Goal: Task Accomplishment & Management: Complete application form

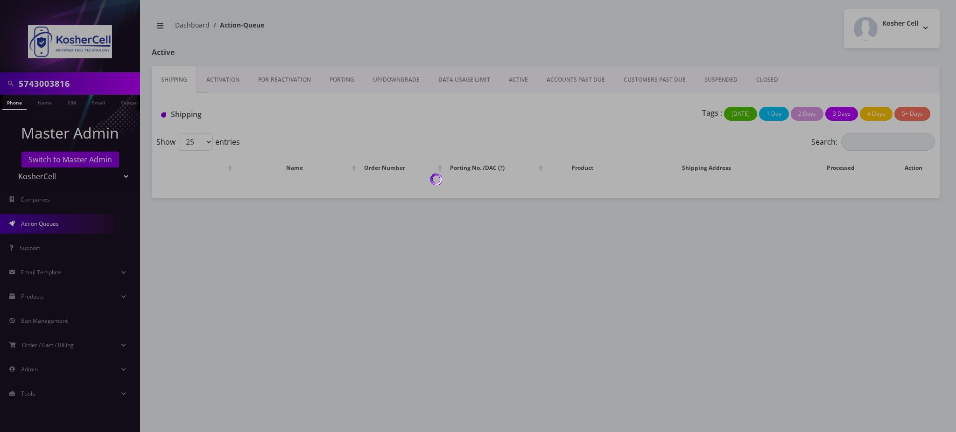
click at [63, 138] on div at bounding box center [478, 216] width 956 height 432
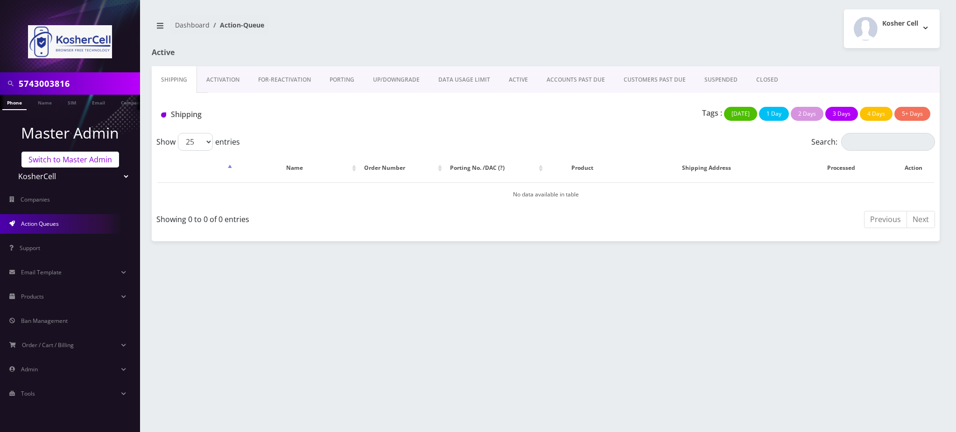
click at [60, 160] on link "Switch to Master Admin" at bounding box center [70, 160] width 98 height 16
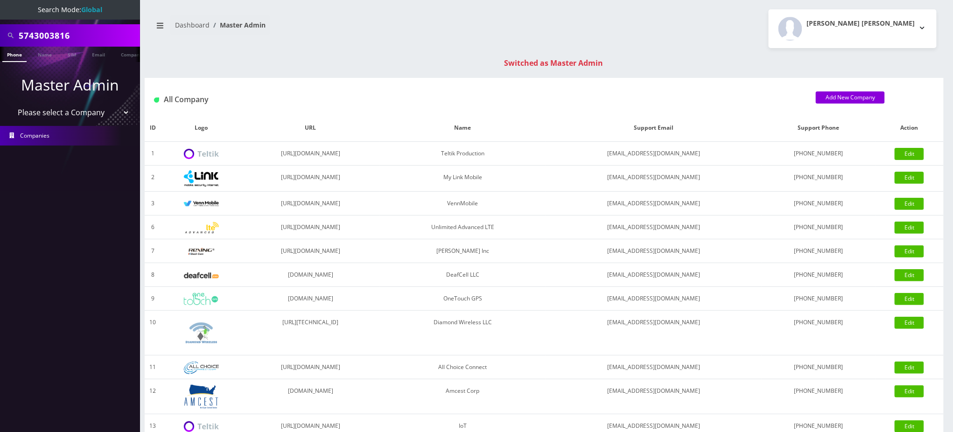
drag, startPoint x: 92, startPoint y: 37, endPoint x: 0, endPoint y: 23, distance: 93.0
click at [0, 34] on div "5743003816" at bounding box center [70, 35] width 140 height 22
type input "5165604062"
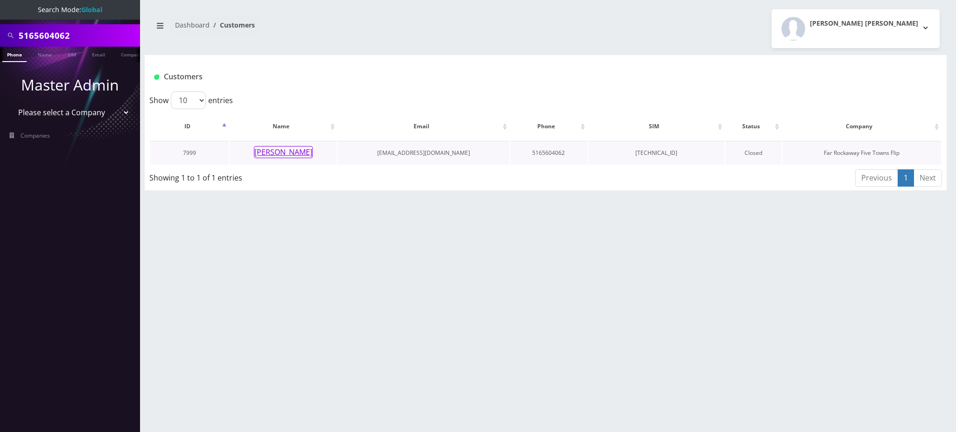
click at [285, 151] on button "[PERSON_NAME]" at bounding box center [283, 152] width 59 height 12
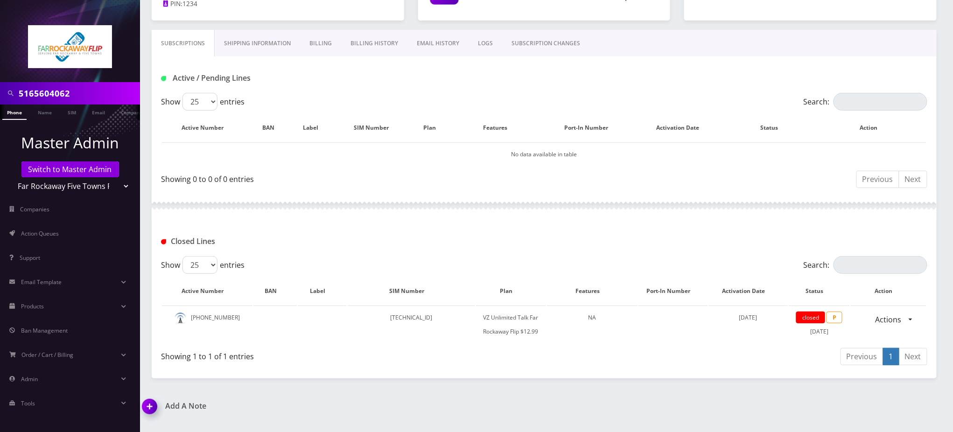
scroll to position [124, 0]
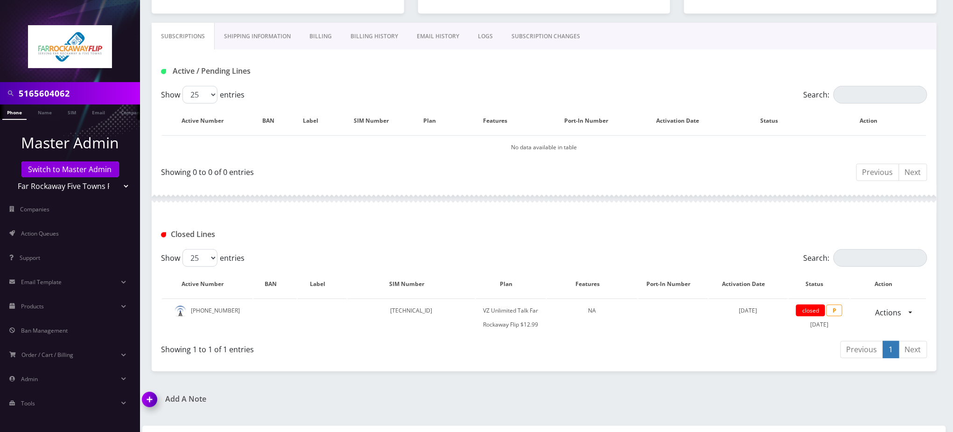
click at [58, 93] on input "5165604062" at bounding box center [78, 93] width 119 height 18
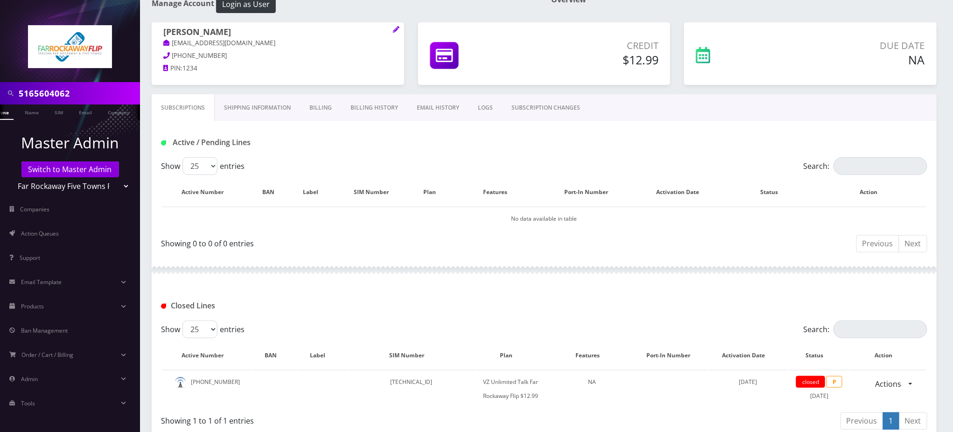
scroll to position [0, 0]
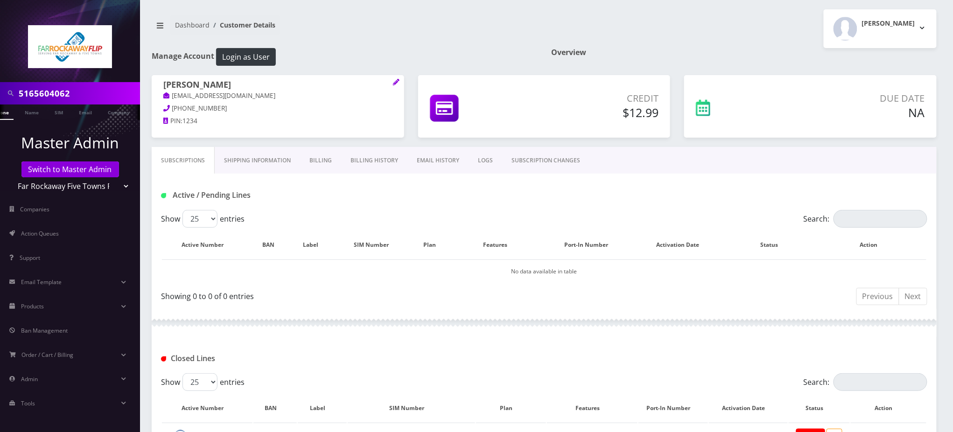
click at [66, 88] on input "5165604062" at bounding box center [78, 93] width 119 height 18
click at [386, 35] on nav "Dashboard Customer Details" at bounding box center [344, 28] width 385 height 27
click at [497, 28] on nav "Dashboard Customer Details" at bounding box center [344, 28] width 385 height 27
click at [55, 94] on input "5165604062" at bounding box center [78, 93] width 119 height 18
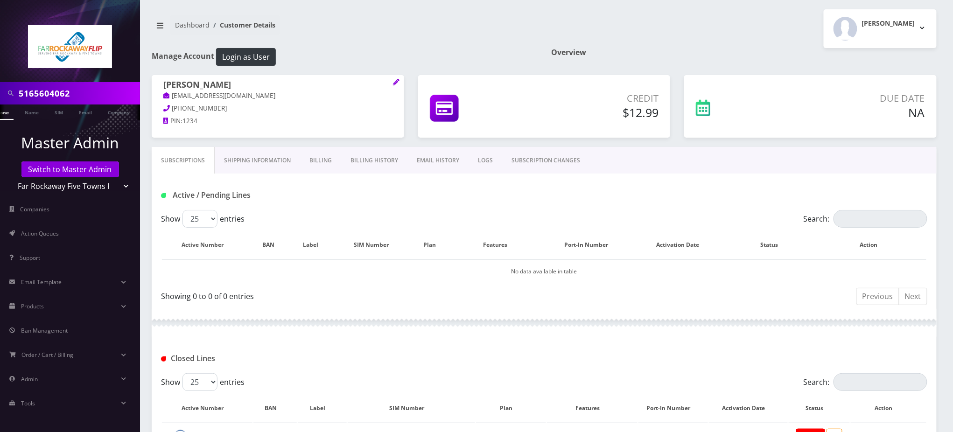
click at [55, 94] on input "5165604062" at bounding box center [78, 93] width 119 height 18
click at [52, 230] on span "Action Queues" at bounding box center [40, 234] width 38 height 8
click at [49, 234] on span "Action Queues" at bounding box center [40, 234] width 38 height 8
click at [25, 234] on span "Action Queues" at bounding box center [40, 234] width 38 height 8
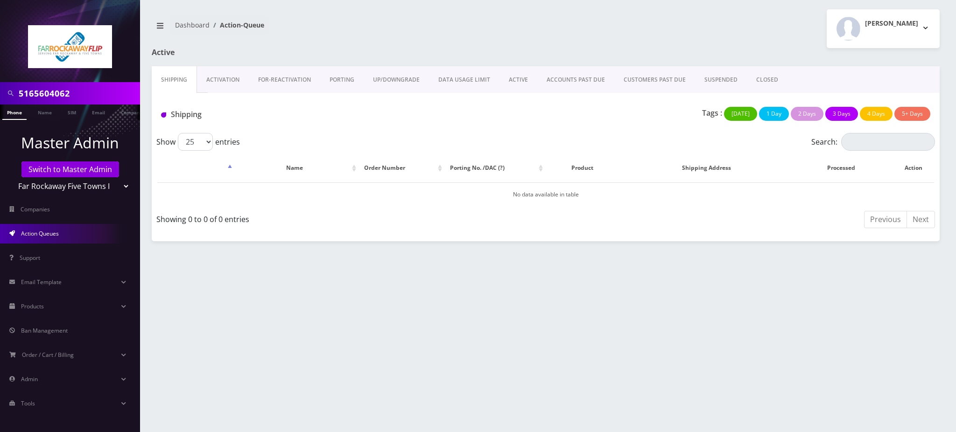
click at [227, 77] on link "Activation" at bounding box center [223, 79] width 52 height 27
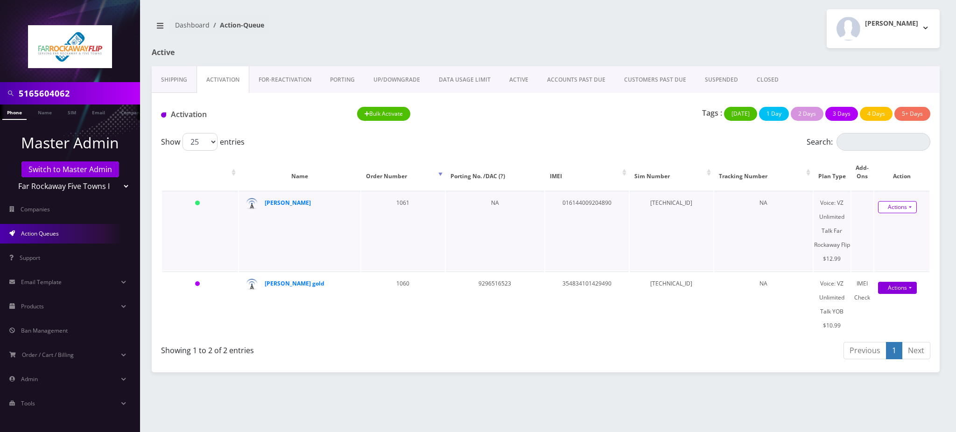
click at [897, 208] on link "Actions" at bounding box center [897, 207] width 39 height 12
click at [883, 223] on link "Activate" at bounding box center [899, 225] width 75 height 14
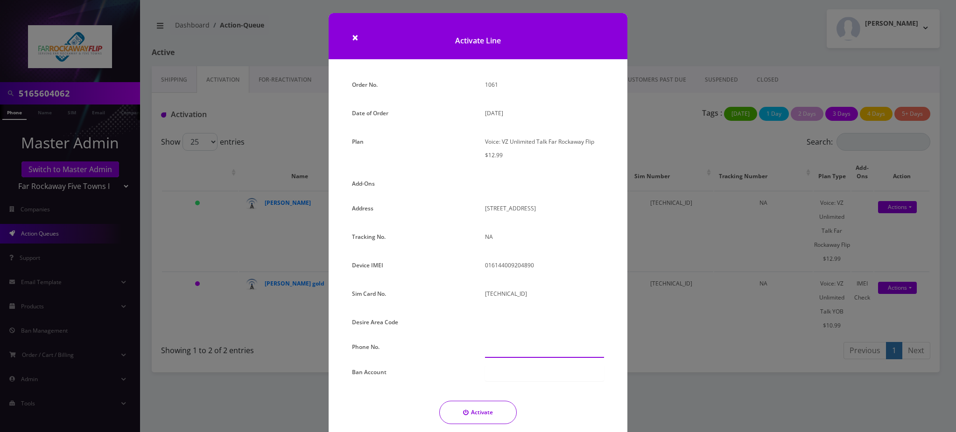
click at [493, 351] on input "text" at bounding box center [544, 349] width 119 height 18
paste input "[PHONE_NUMBER]"
type input "[PHONE_NUMBER]"
click at [500, 374] on div at bounding box center [544, 373] width 119 height 16
click at [503, 372] on div at bounding box center [544, 373] width 119 height 16
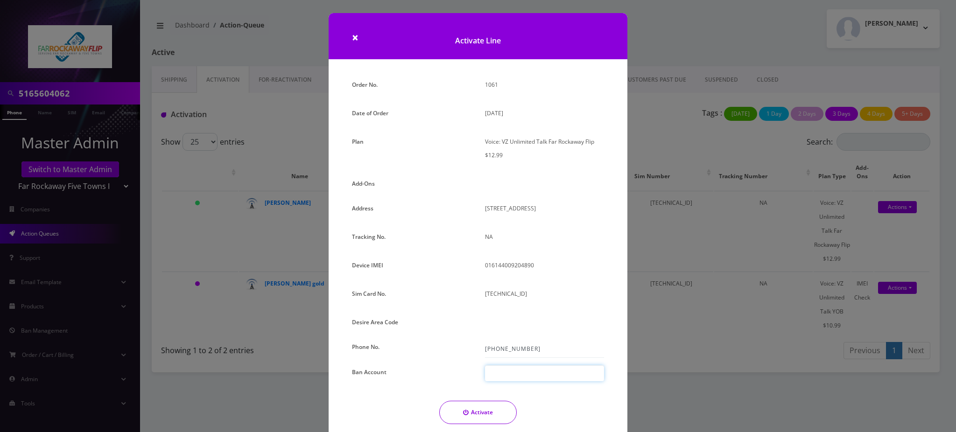
click at [518, 372] on div at bounding box center [544, 373] width 119 height 16
type input "1"
type input "987654321"
click at [485, 415] on button "Activate" at bounding box center [477, 412] width 77 height 23
click at [0, 0] on div at bounding box center [0, 0] width 0 height 0
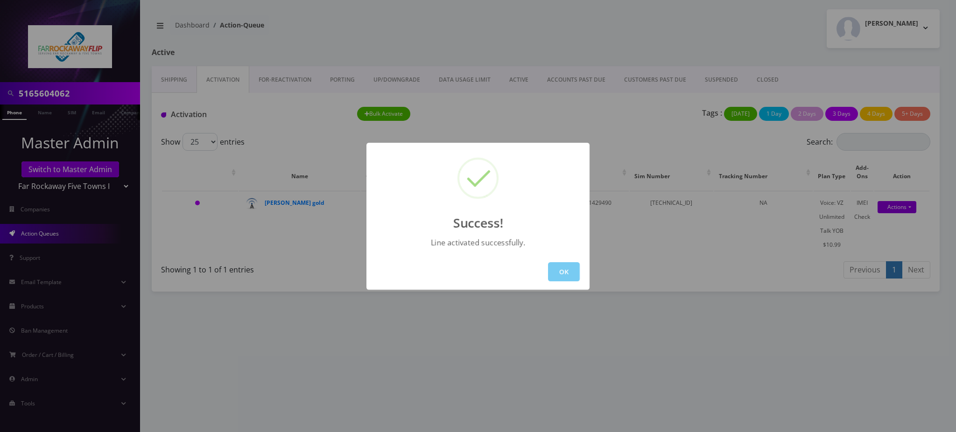
click at [568, 275] on button "OK" at bounding box center [564, 271] width 32 height 19
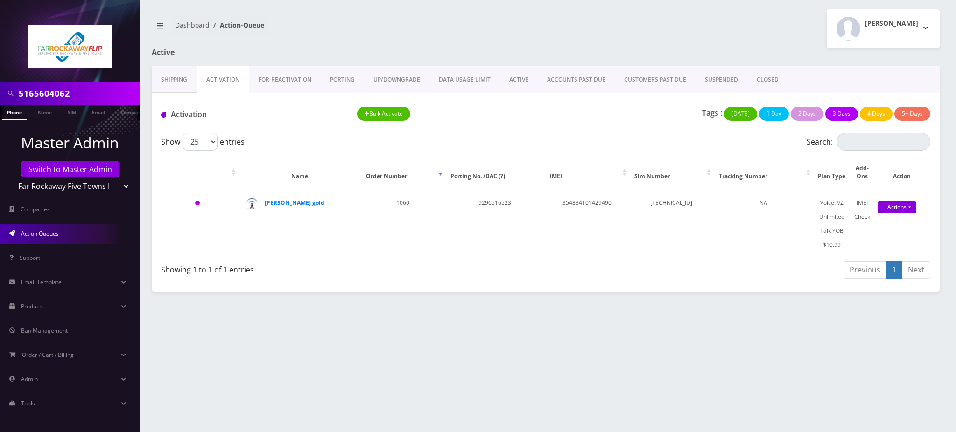
click at [14, 115] on link "Phone" at bounding box center [14, 112] width 24 height 15
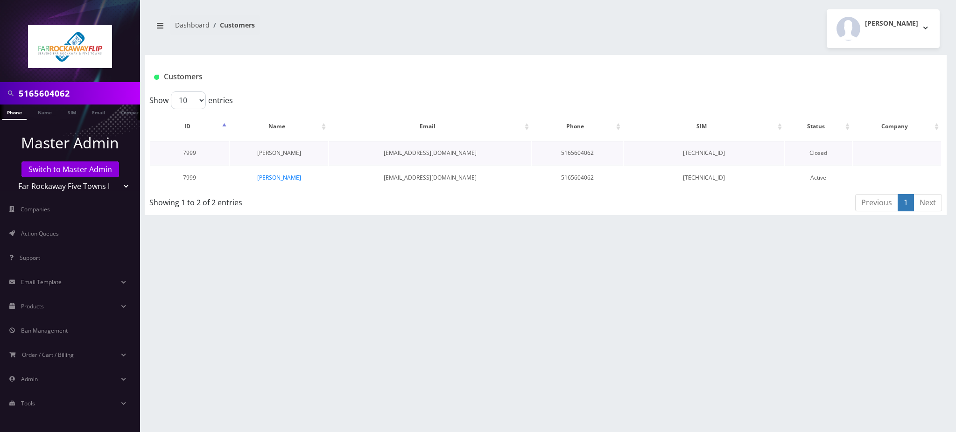
click at [282, 154] on link "[PERSON_NAME]" at bounding box center [279, 153] width 44 height 8
click at [282, 178] on link "[PERSON_NAME]" at bounding box center [279, 178] width 44 height 8
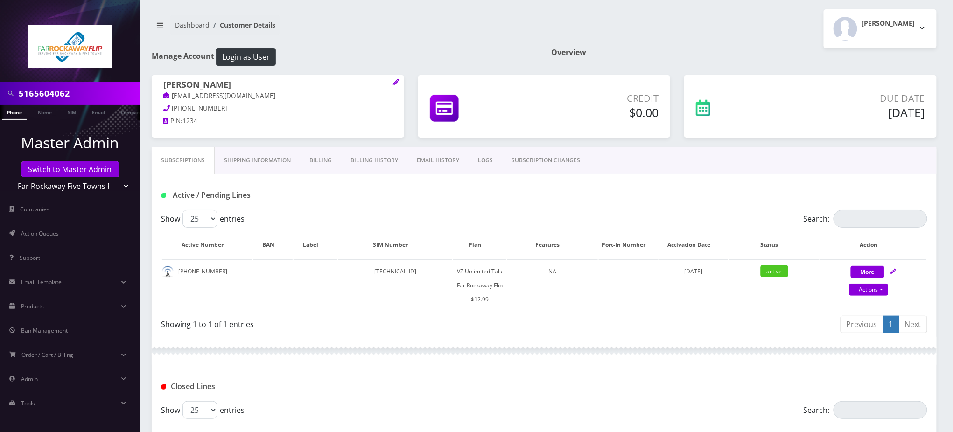
click at [54, 91] on input "5165604062" at bounding box center [78, 93] width 119 height 18
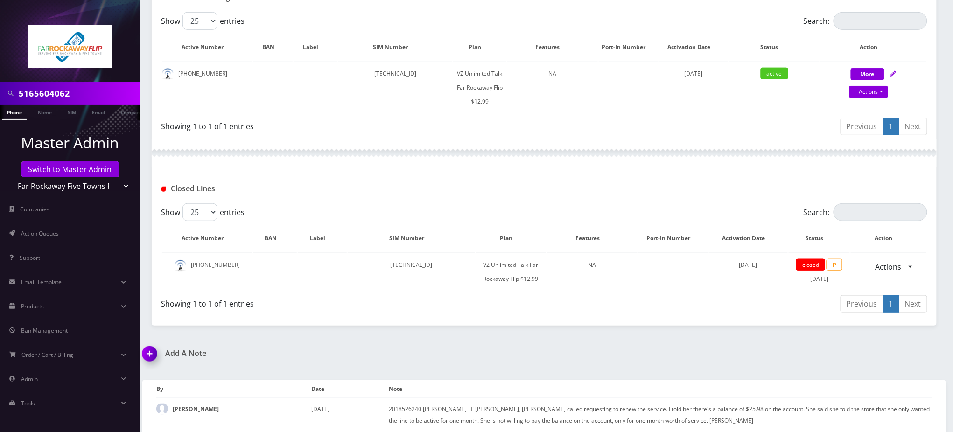
scroll to position [202, 0]
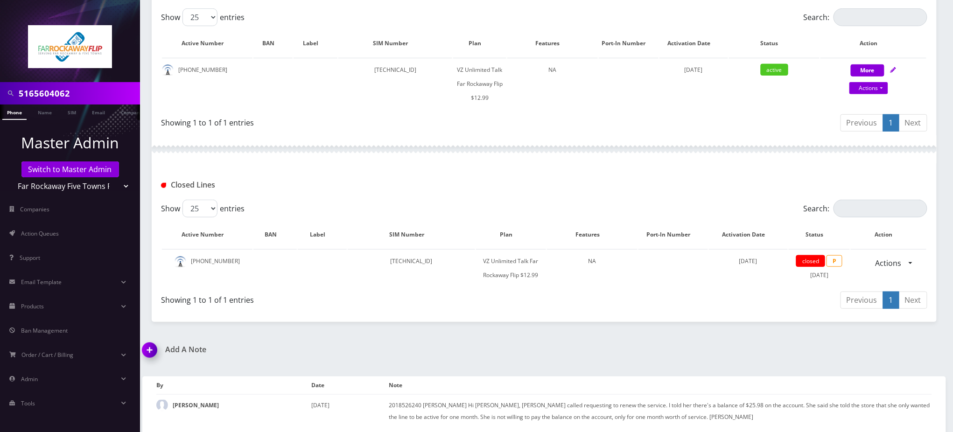
click at [147, 348] on img at bounding box center [152, 354] width 28 height 28
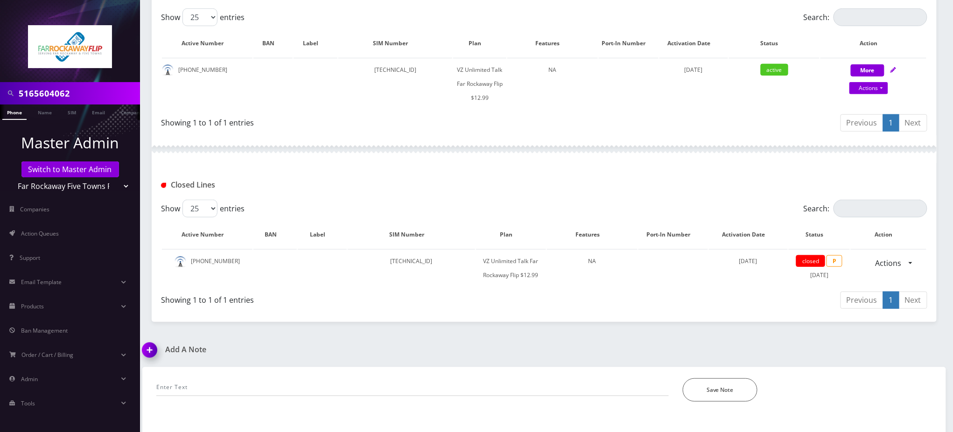
scroll to position [255, 0]
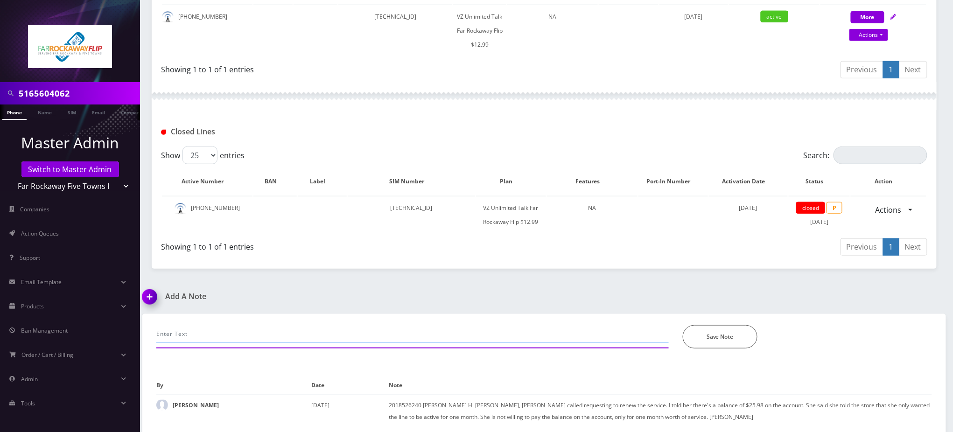
click at [215, 336] on input "text" at bounding box center [412, 334] width 512 height 18
paste input "Purchase Service Plan successfull, TT 4G Monthly Unlimited Voice Plan PIN 47835…"
type input "Purchase Service Plan successfull, TT 4G Monthly Unlimited Voice Plan PIN 47835…"
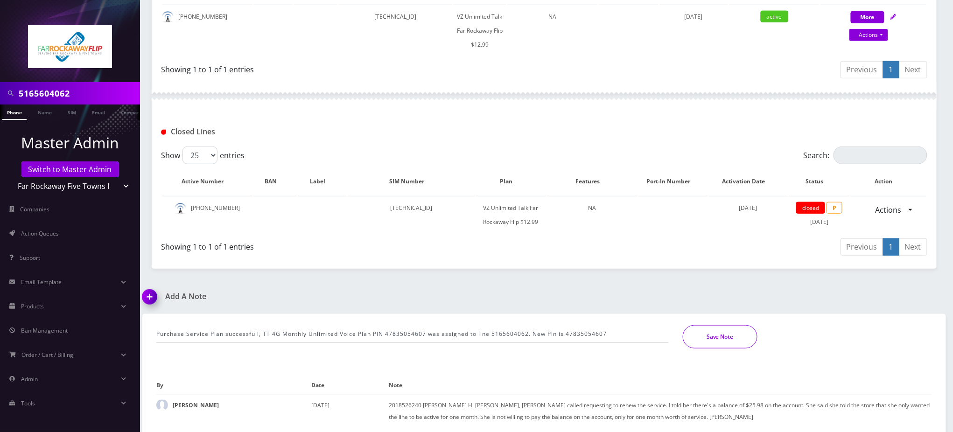
click at [711, 334] on button "Save Note" at bounding box center [720, 336] width 75 height 23
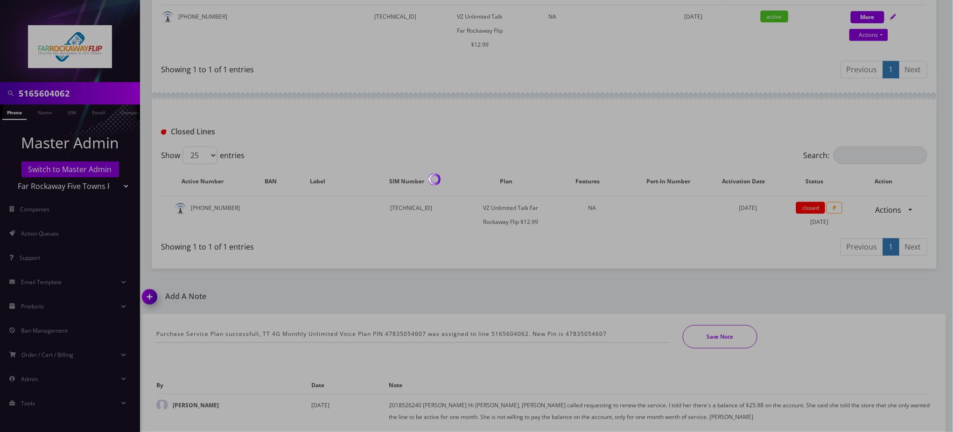
scroll to position [223, 0]
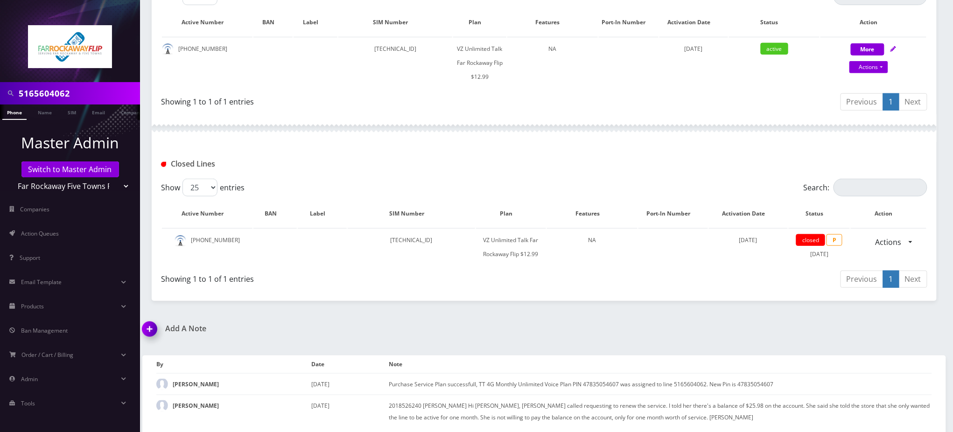
click at [546, 142] on div "Closed Lines" at bounding box center [544, 160] width 785 height 36
click at [59, 231] on link "Action Queues" at bounding box center [70, 234] width 140 height 20
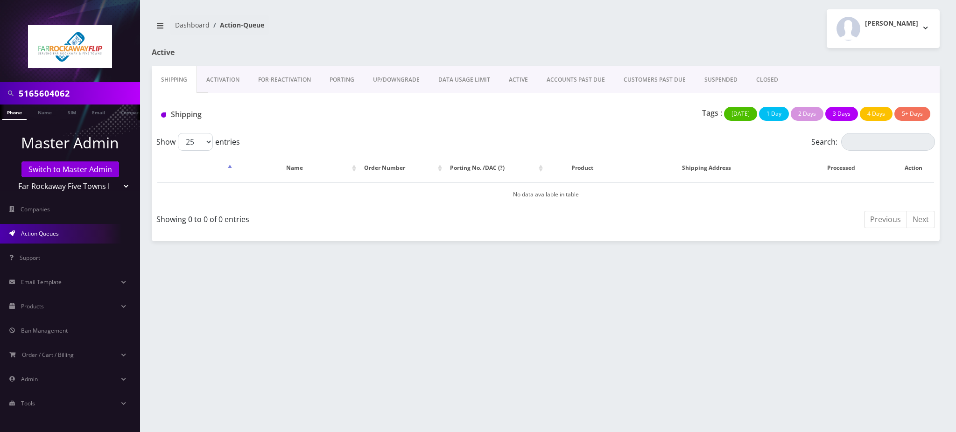
click at [222, 80] on body "5165604062 Phone Name SIM Email Company Customer Master Admin Switch to Master …" at bounding box center [478, 216] width 956 height 432
click at [223, 80] on link "Activation" at bounding box center [223, 79] width 52 height 27
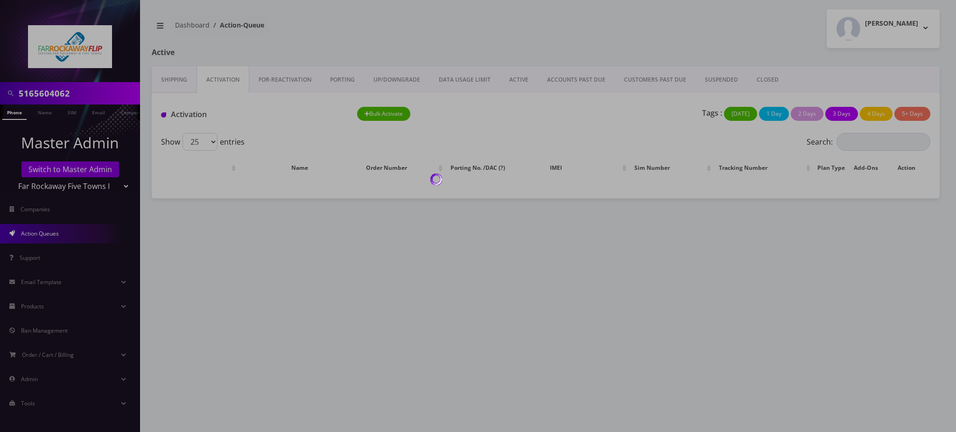
click at [322, 26] on div at bounding box center [478, 216] width 956 height 432
click at [289, 33] on div at bounding box center [478, 216] width 956 height 432
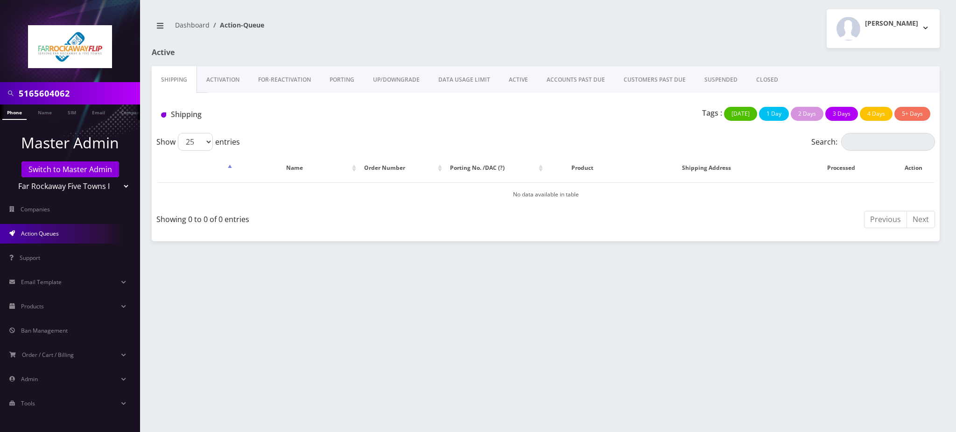
click at [51, 231] on span "Action Queues" at bounding box center [40, 234] width 38 height 8
click at [230, 81] on link "Activation" at bounding box center [223, 79] width 52 height 27
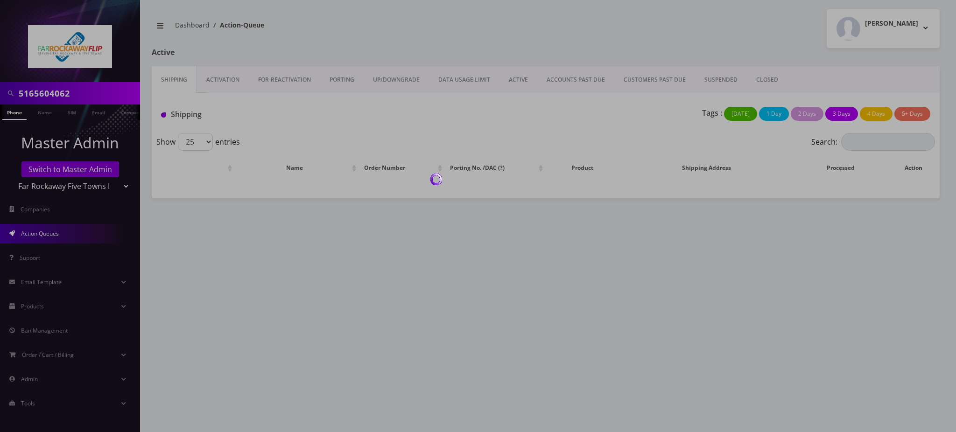
drag, startPoint x: 0, startPoint y: 0, endPoint x: 231, endPoint y: 80, distance: 244.0
click at [231, 80] on div at bounding box center [478, 216] width 956 height 432
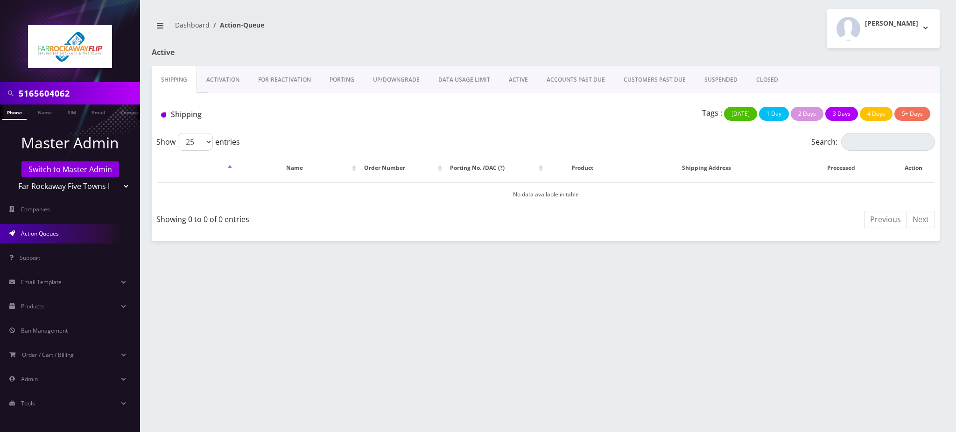
click at [231, 80] on link "Activation" at bounding box center [223, 79] width 52 height 27
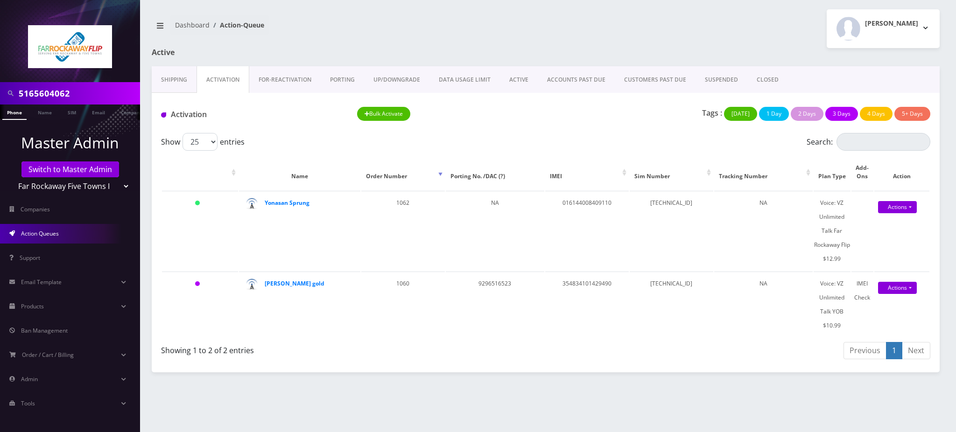
scroll to position [0, 4]
click at [276, 114] on h1 "Activation" at bounding box center [252, 114] width 182 height 9
click at [289, 201] on strong "Yonasan Sprung" at bounding box center [287, 203] width 45 height 8
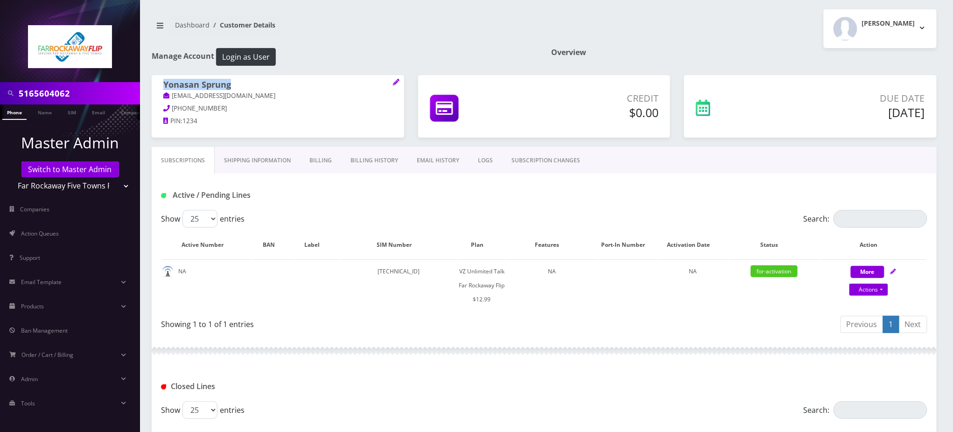
drag, startPoint x: 239, startPoint y: 82, endPoint x: 162, endPoint y: 83, distance: 77.5
click at [162, 83] on div "Yonasan Sprung [EMAIL_ADDRESS][DOMAIN_NAME] [PHONE_NUMBER] PIN: 1234" at bounding box center [278, 104] width 252 height 58
copy h1 "Yonasan Sprung"
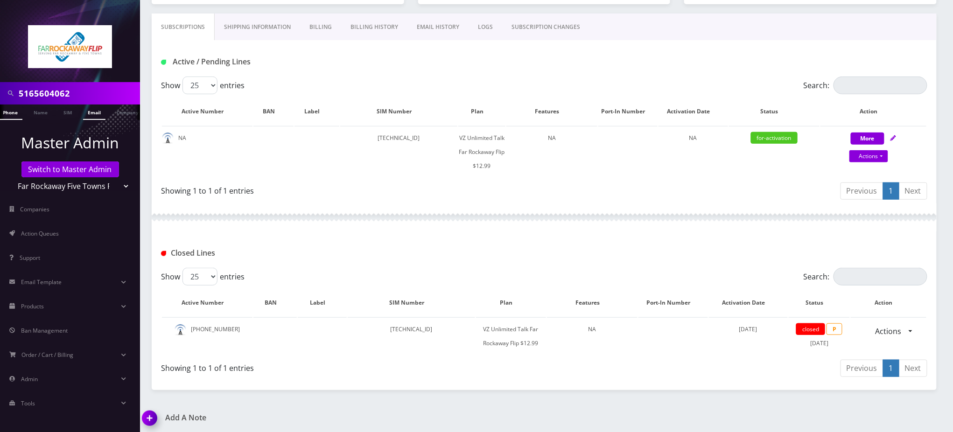
scroll to position [0, 9]
drag, startPoint x: 13, startPoint y: 95, endPoint x: 0, endPoint y: 38, distance: 57.9
click at [0, 38] on nav "5165604062 Phone Name SIM Email Company Customer Master Admin Switch to Master …" at bounding box center [70, 216] width 140 height 432
paste input "Yonasan Sprung"
type input "Yonasan Sprung"
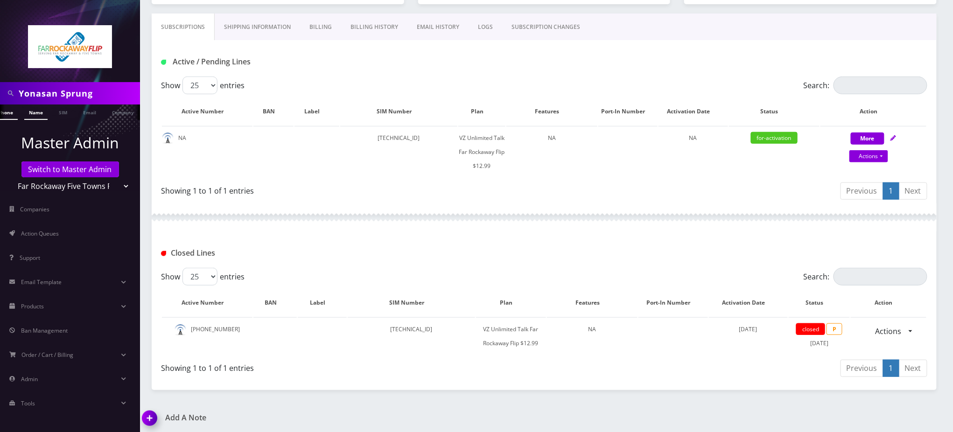
click at [34, 115] on link "Name" at bounding box center [35, 112] width 23 height 15
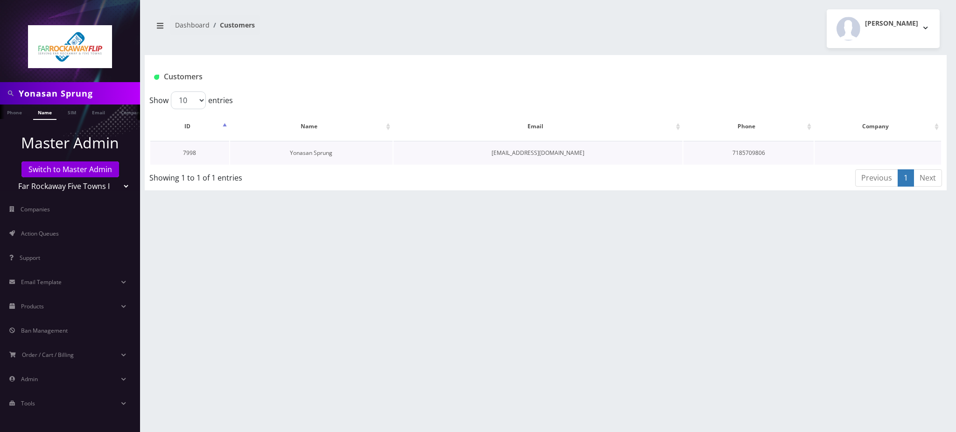
click at [316, 154] on link "Yonasan Sprung" at bounding box center [311, 153] width 42 height 8
click at [33, 238] on link "Action Queues" at bounding box center [70, 234] width 140 height 20
click at [33, 234] on span "Action Queues" at bounding box center [40, 234] width 38 height 8
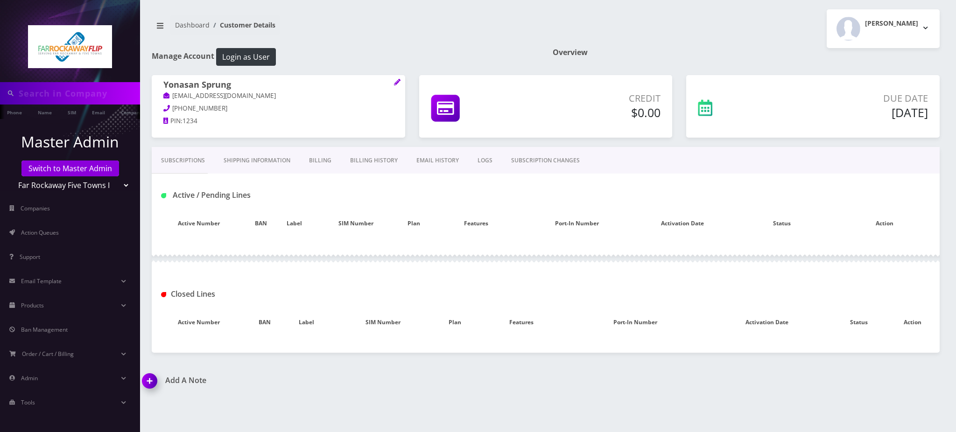
type input "Yonasan Sprung"
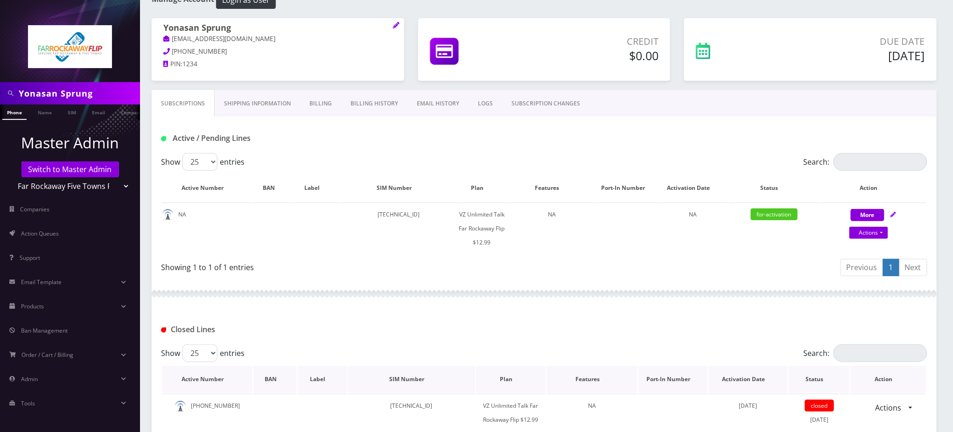
scroll to position [133, 0]
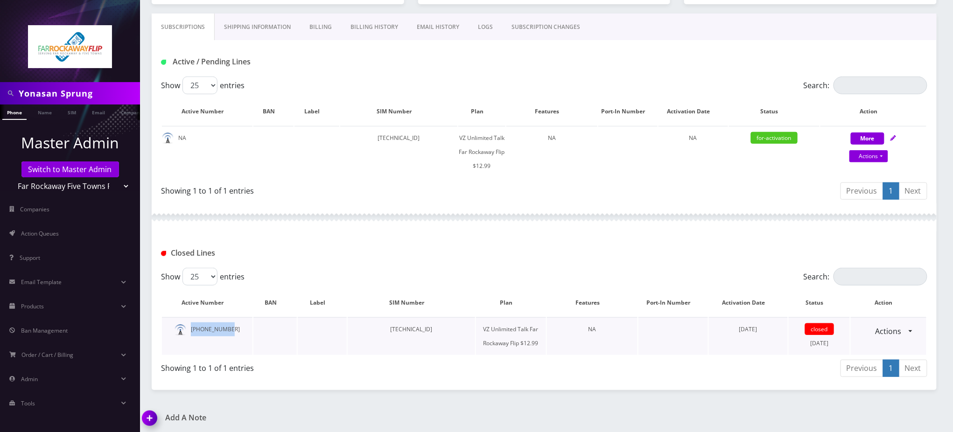
drag, startPoint x: 240, startPoint y: 329, endPoint x: 196, endPoint y: 329, distance: 44.8
click at [196, 329] on td "[PHONE_NUMBER]" at bounding box center [207, 336] width 91 height 38
copy td "[PHONE_NUMBER]"
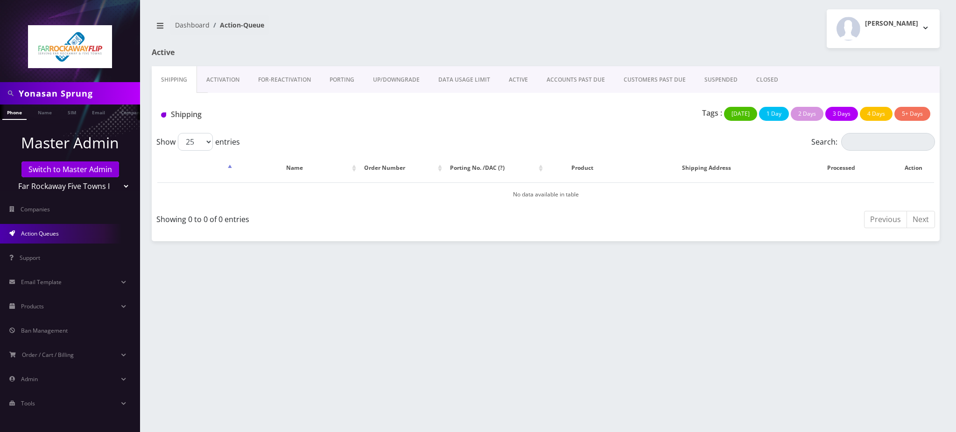
click at [226, 79] on link "Activation" at bounding box center [223, 79] width 52 height 27
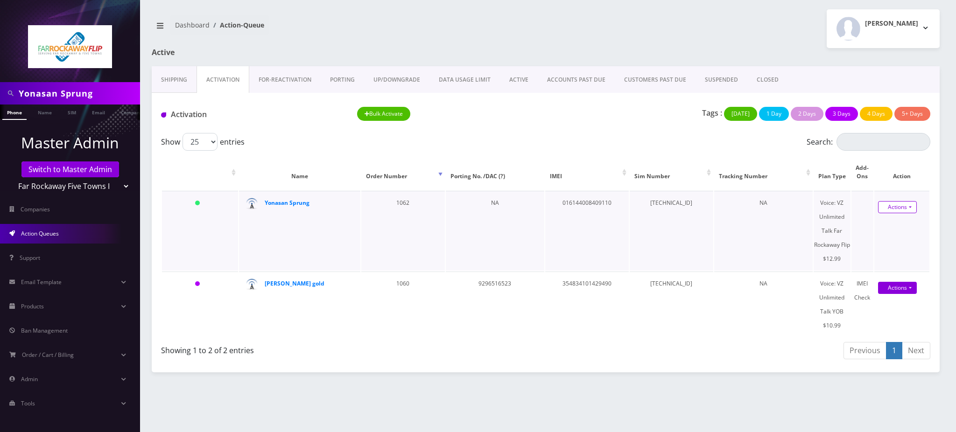
click at [899, 205] on link "Actions" at bounding box center [897, 207] width 39 height 12
click at [883, 226] on link "Activate" at bounding box center [899, 225] width 75 height 14
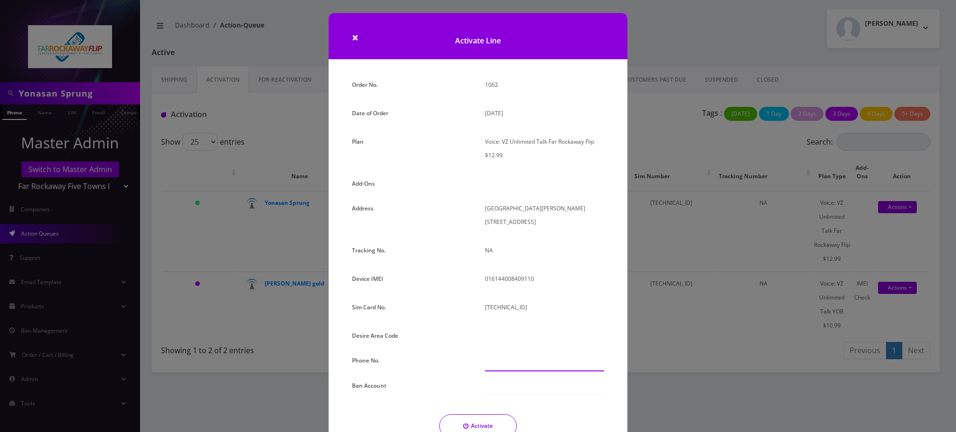
click at [512, 354] on input "text" at bounding box center [544, 363] width 119 height 18
paste input "[PHONE_NUMBER]"
type input "[PHONE_NUMBER]"
click at [481, 414] on button "Activate" at bounding box center [477, 425] width 77 height 23
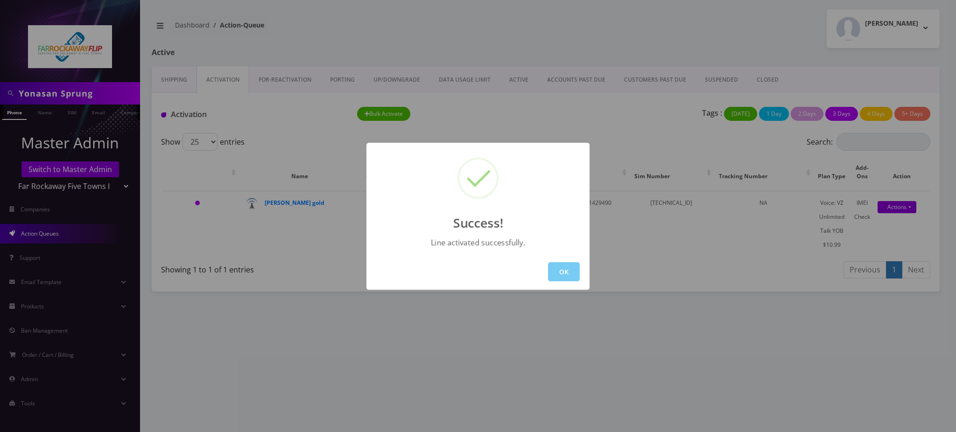
click at [570, 268] on button "OK" at bounding box center [564, 271] width 32 height 19
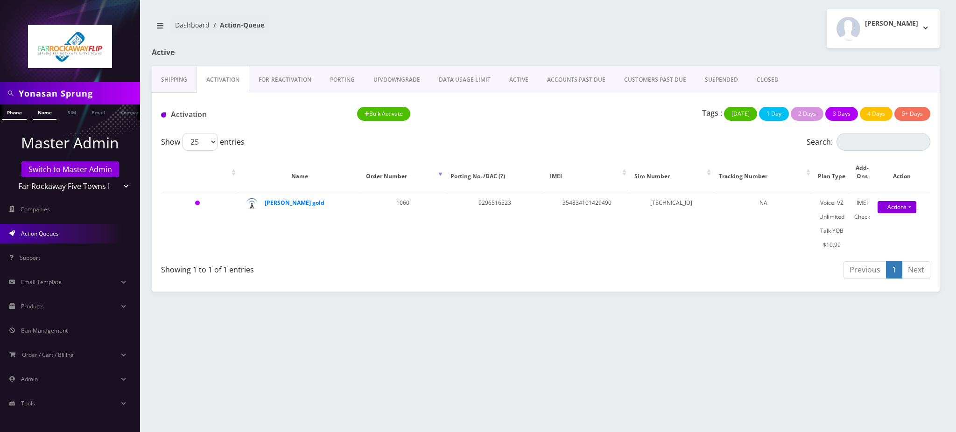
click at [46, 112] on link "Name" at bounding box center [44, 112] width 23 height 15
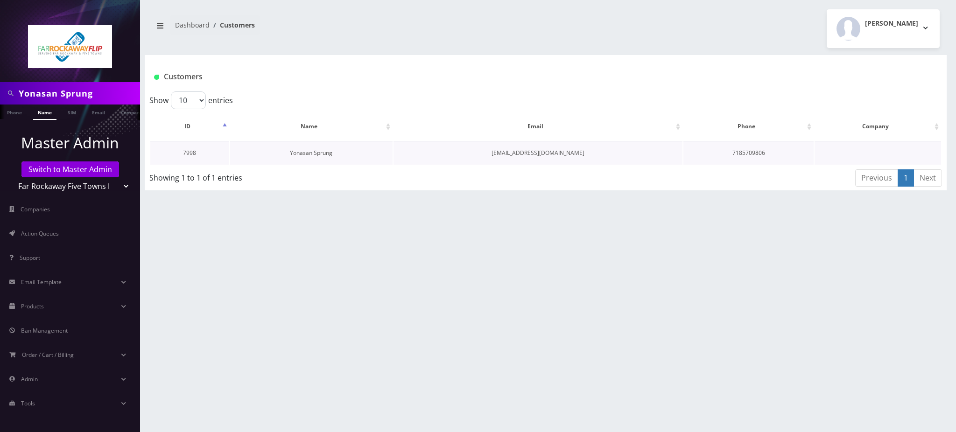
click at [305, 153] on link "Yonasan Sprung" at bounding box center [311, 153] width 42 height 8
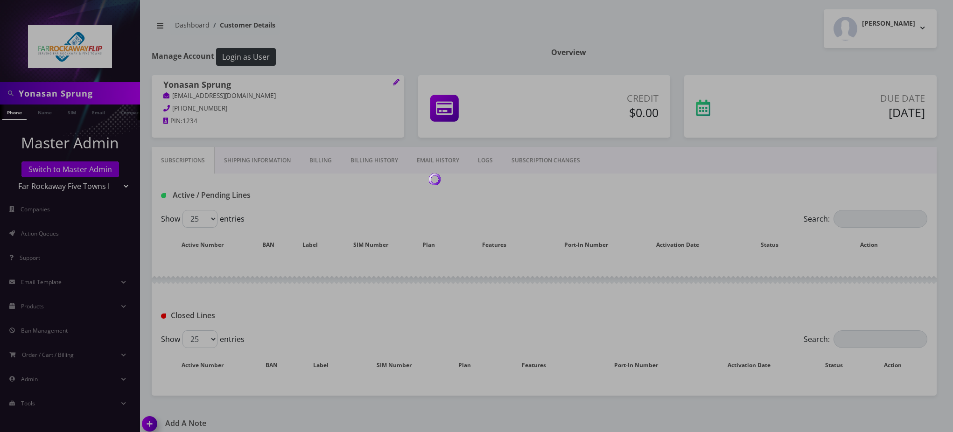
click at [413, 20] on div at bounding box center [476, 216] width 953 height 432
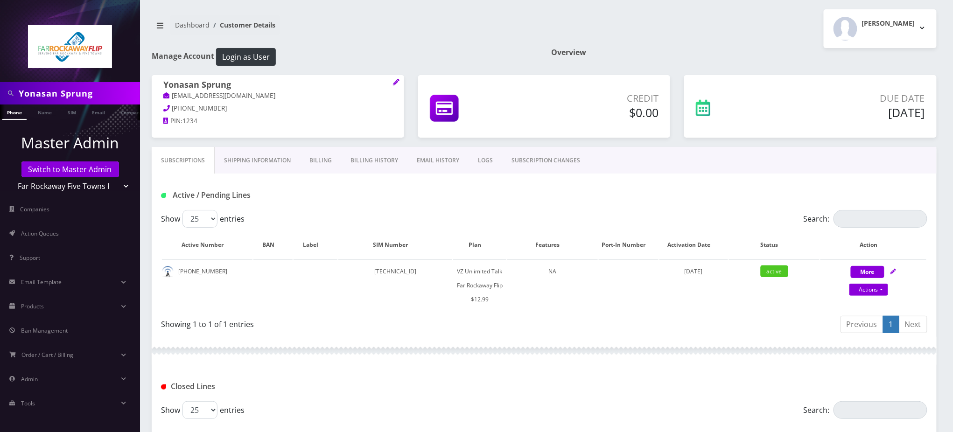
click at [716, 25] on div "[PERSON_NAME] Logout" at bounding box center [743, 28] width 399 height 39
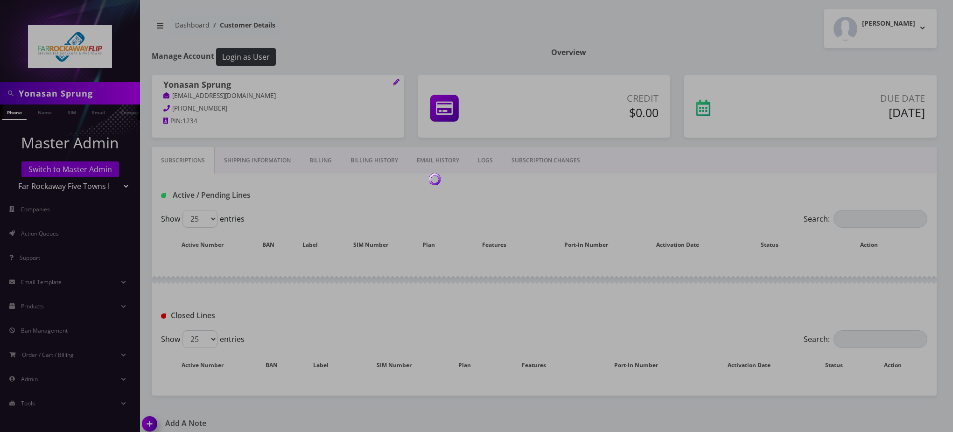
scroll to position [7, 0]
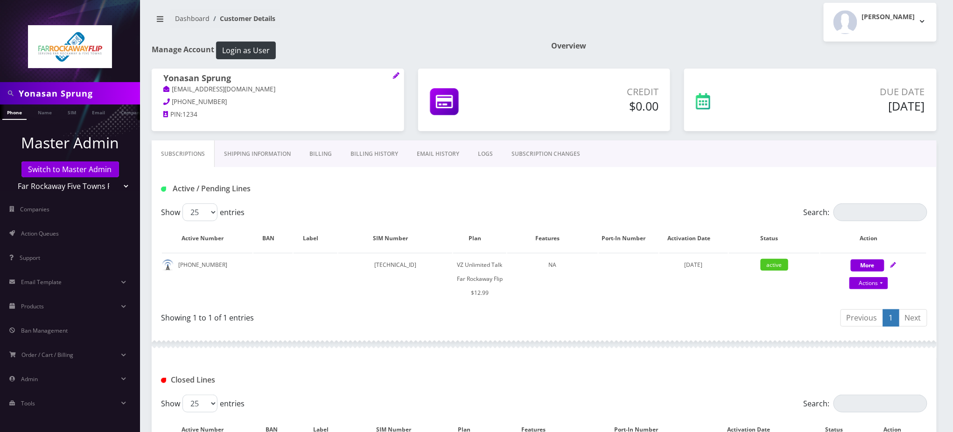
click at [396, 192] on h1 "Active / Pending Lines" at bounding box center [284, 188] width 246 height 9
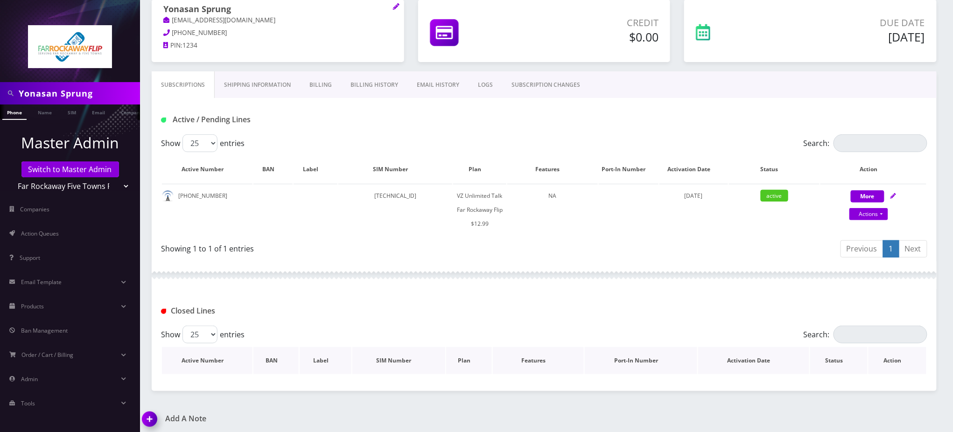
scroll to position [77, 0]
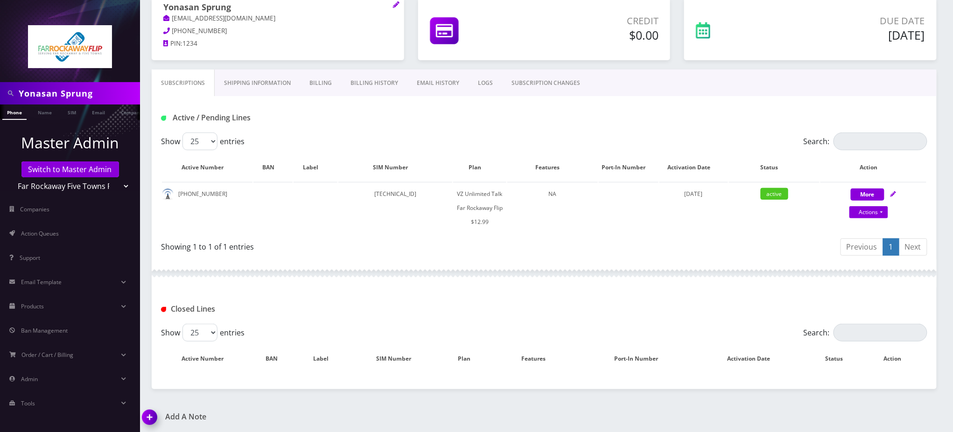
click at [148, 417] on img at bounding box center [152, 421] width 28 height 28
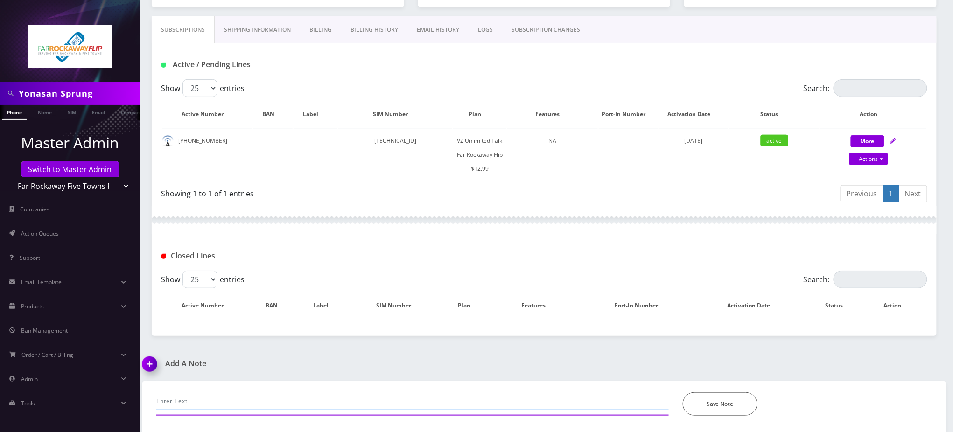
click at [196, 392] on input "text" at bounding box center [412, 401] width 512 height 18
paste input "Purchase Service Plan successfull, TT 4G Monthly Unlimited Voice Plan PIN 47835…"
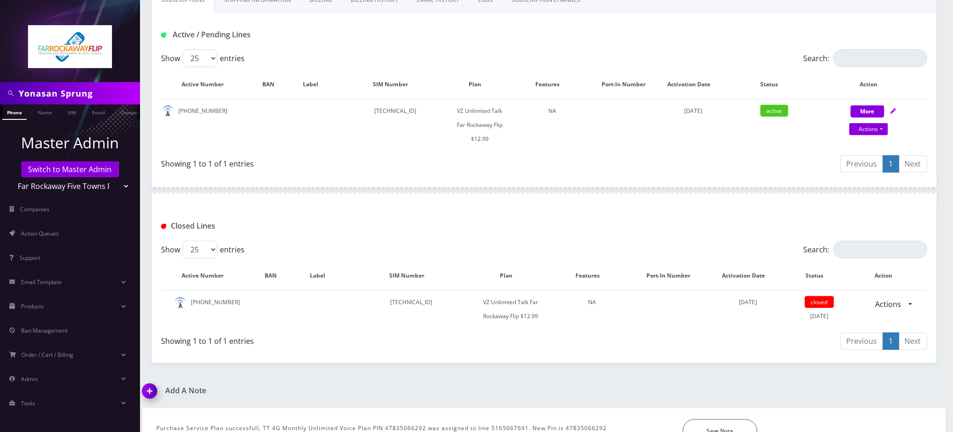
scroll to position [187, 0]
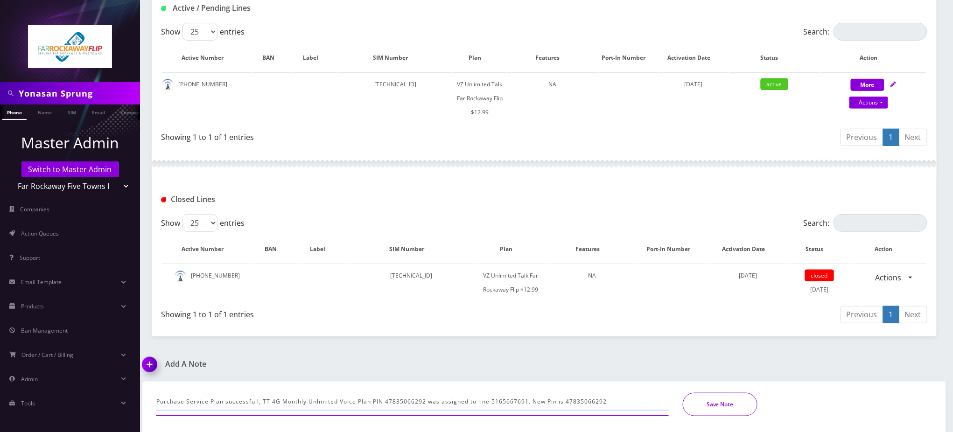
type input "Purchase Service Plan successfull, TT 4G Monthly Unlimited Voice Plan PIN 47835…"
click at [739, 402] on button "Save Note" at bounding box center [720, 404] width 75 height 23
